Goal: Transaction & Acquisition: Purchase product/service

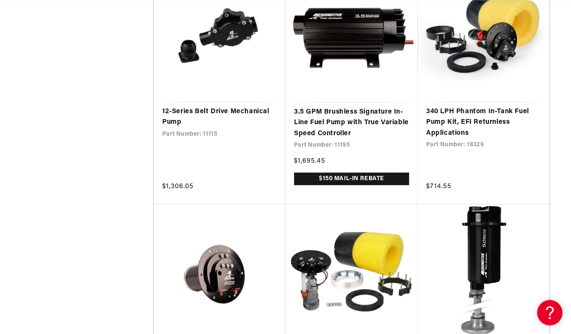
scroll to position [1547, 0]
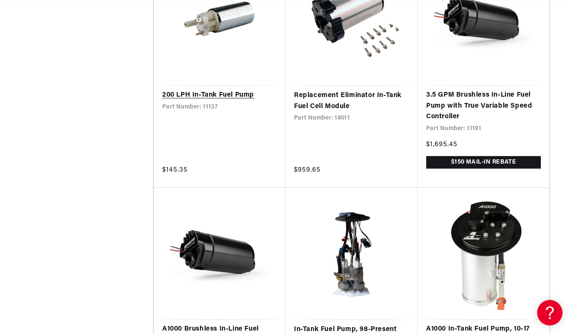
click at [213, 90] on link "200 LPH In-Tank Fuel Pump" at bounding box center [219, 95] width 115 height 11
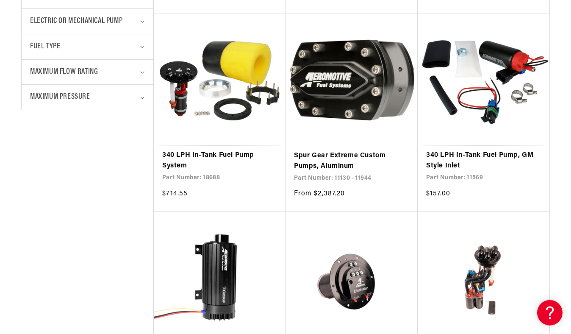
scroll to position [0, 335]
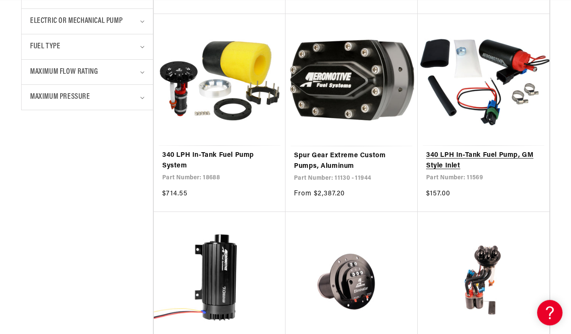
click at [475, 156] on link "340 LPH In-Tank Fuel Pump, GM Style Inlet" at bounding box center [483, 161] width 115 height 22
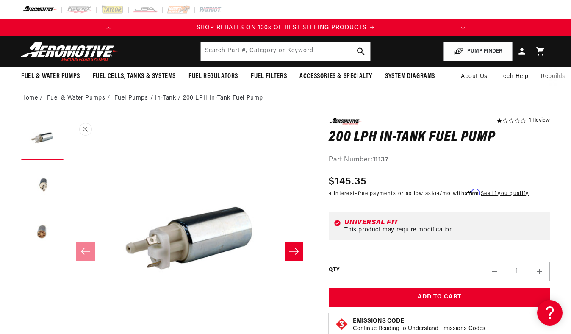
scroll to position [0, 335]
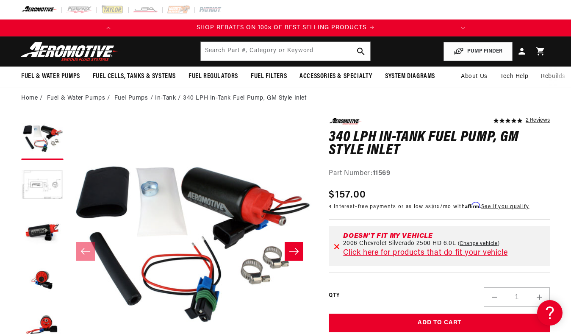
click at [292, 249] on icon "Slide right" at bounding box center [294, 251] width 10 height 8
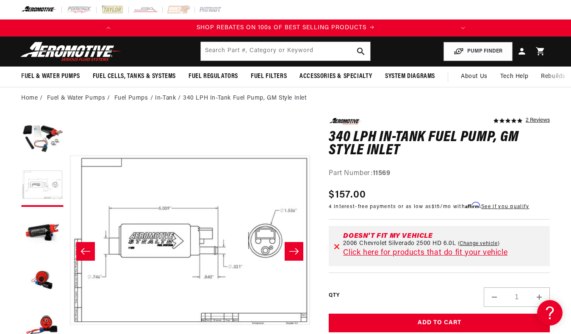
click at [292, 249] on icon "Slide right" at bounding box center [294, 251] width 10 height 8
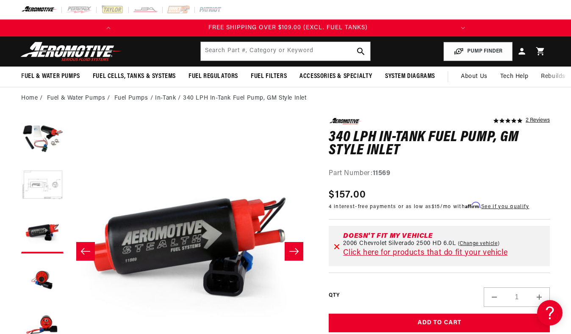
scroll to position [0, 0]
click at [291, 249] on icon "Slide right" at bounding box center [294, 251] width 10 height 8
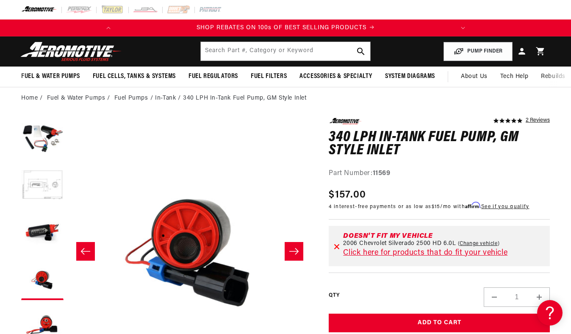
click at [292, 249] on icon "Slide right" at bounding box center [294, 251] width 10 height 8
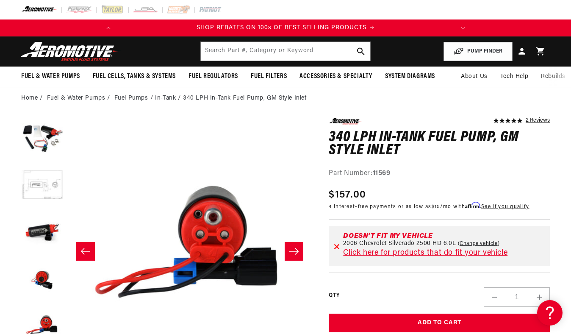
scroll to position [13, 0]
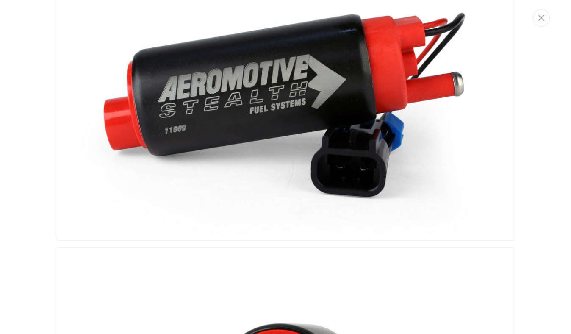
scroll to position [0, 335]
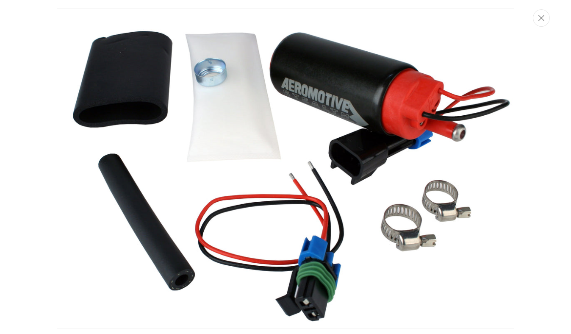
scroll to position [0, 0]
click at [542, 19] on icon "Close" at bounding box center [542, 18] width 6 height 6
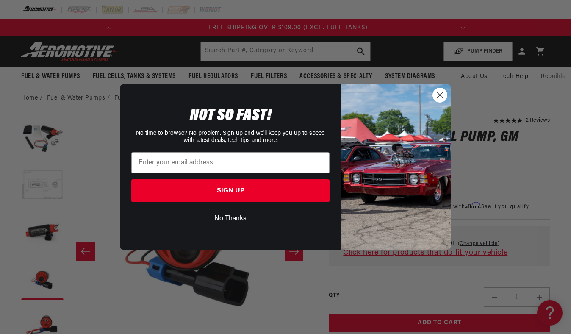
scroll to position [0, 733]
click at [441, 94] on circle "Close dialog" at bounding box center [440, 95] width 14 height 14
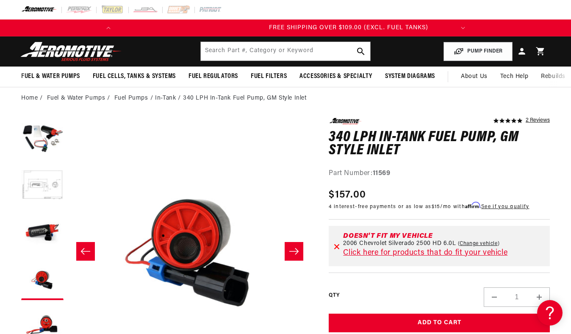
scroll to position [0, 335]
